Goal: Task Accomplishment & Management: Complete application form

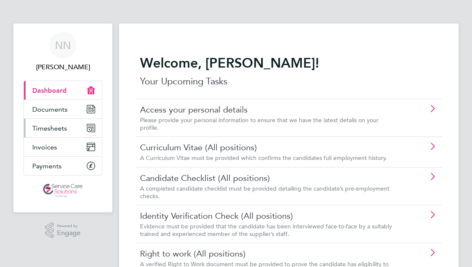
click at [62, 122] on link "Timesheets" at bounding box center [63, 128] width 78 height 18
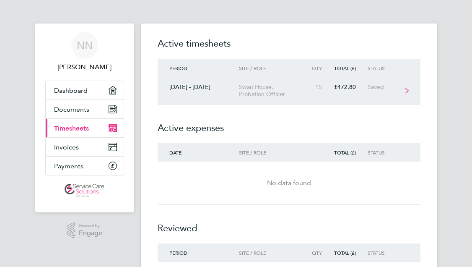
click at [261, 99] on link "[DATE] - [DATE] [GEOGRAPHIC_DATA], Probation Officer 15 £472.80 Saved" at bounding box center [289, 90] width 263 height 27
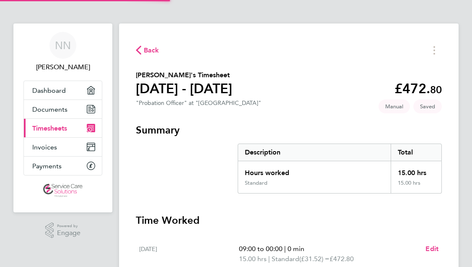
scroll to position [84, 0]
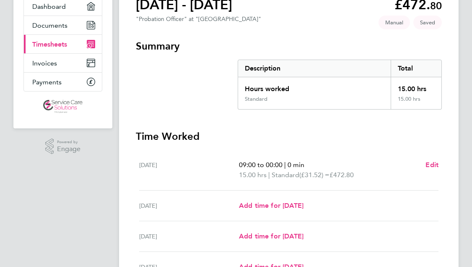
click at [305, 212] on div "[DATE] Add time for [DATE] Add time for [DATE]" at bounding box center [288, 205] width 299 height 31
click at [304, 202] on span "Add time for [DATE]" at bounding box center [271, 205] width 65 height 8
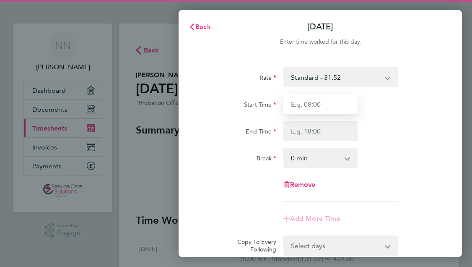
click at [329, 112] on input "Start Time" at bounding box center [321, 104] width 74 height 20
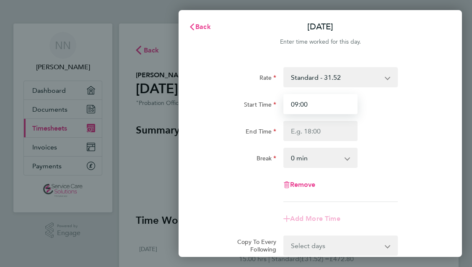
type input "09:00"
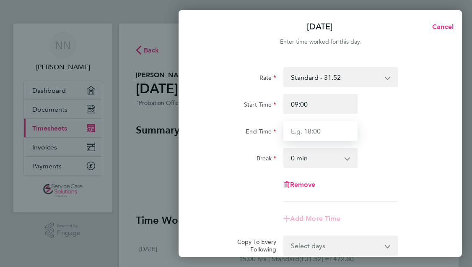
click at [308, 129] on input "End Time" at bounding box center [321, 131] width 74 height 20
click at [328, 0] on html "NN [PERSON_NAME] Applications: Dashboard Documents Current page: Timesheets Inv…" at bounding box center [236, 0] width 472 height 0
type input "17:00"
click at [237, 176] on div "Rate Standard - 31.52 Start Time 09:00 End Time 17:00 Break 0 min 15 min 30 min…" at bounding box center [320, 134] width 237 height 135
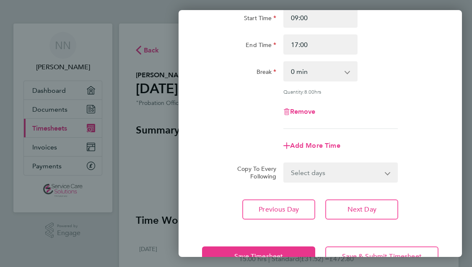
scroll to position [112, 0]
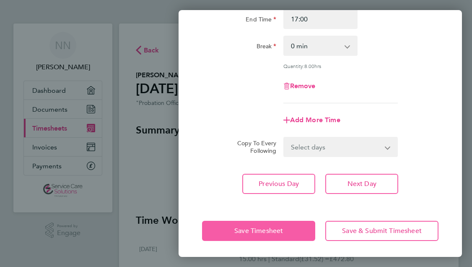
click at [224, 226] on button "Save Timesheet" at bounding box center [258, 231] width 113 height 20
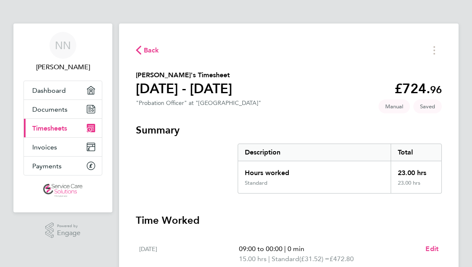
click at [185, 135] on h3 "Summary" at bounding box center [289, 129] width 306 height 13
click at [65, 124] on span "Timesheets" at bounding box center [49, 128] width 35 height 8
